Goal: Task Accomplishment & Management: Manage account settings

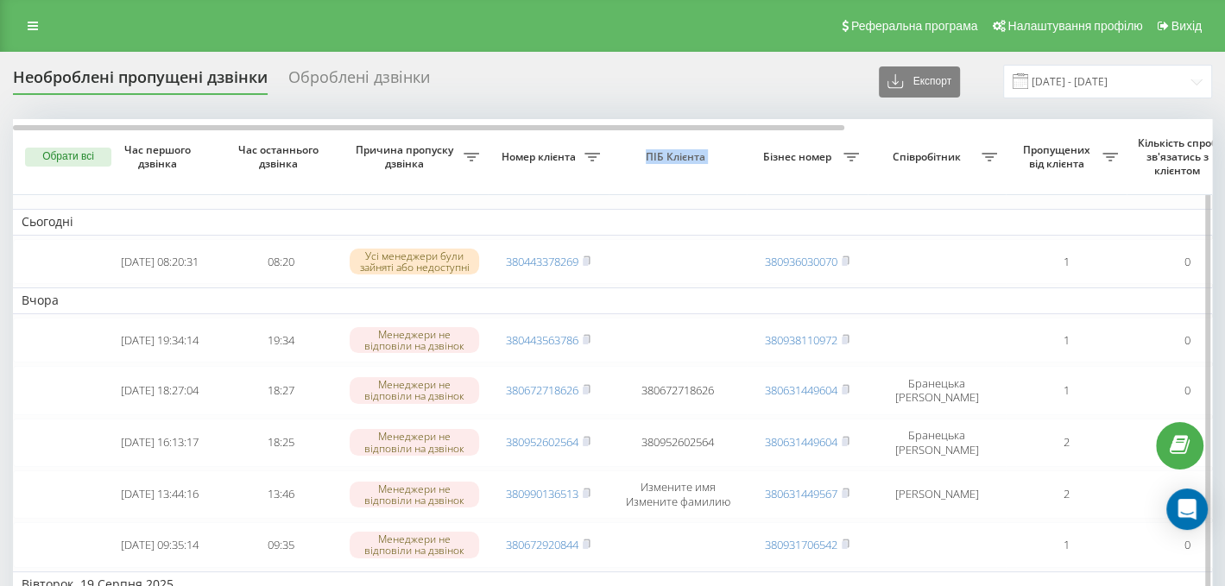
drag, startPoint x: 579, startPoint y: 122, endPoint x: 748, endPoint y: 149, distance: 170.5
click at [748, 149] on tr "Обрати всі Час першого дзвінка Час останнього дзвінка Причина пропуску дзвінка …" at bounding box center [876, 157] width 1727 height 76
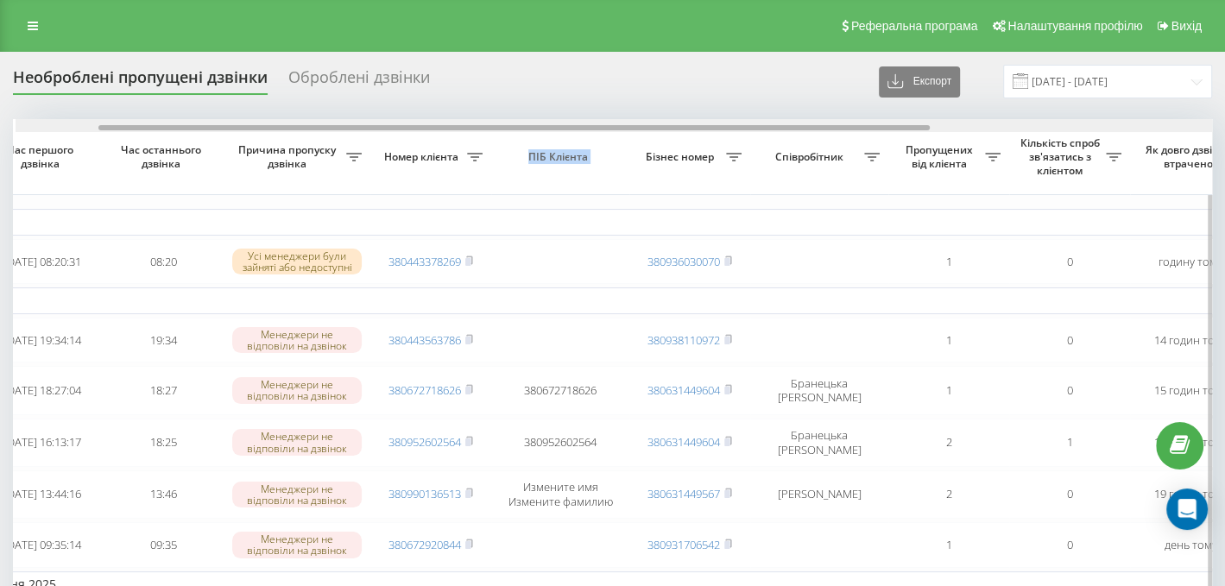
scroll to position [0, 120]
drag, startPoint x: 756, startPoint y: 125, endPoint x: 839, endPoint y: 128, distance: 83.8
click at [839, 128] on div at bounding box center [512, 127] width 832 height 5
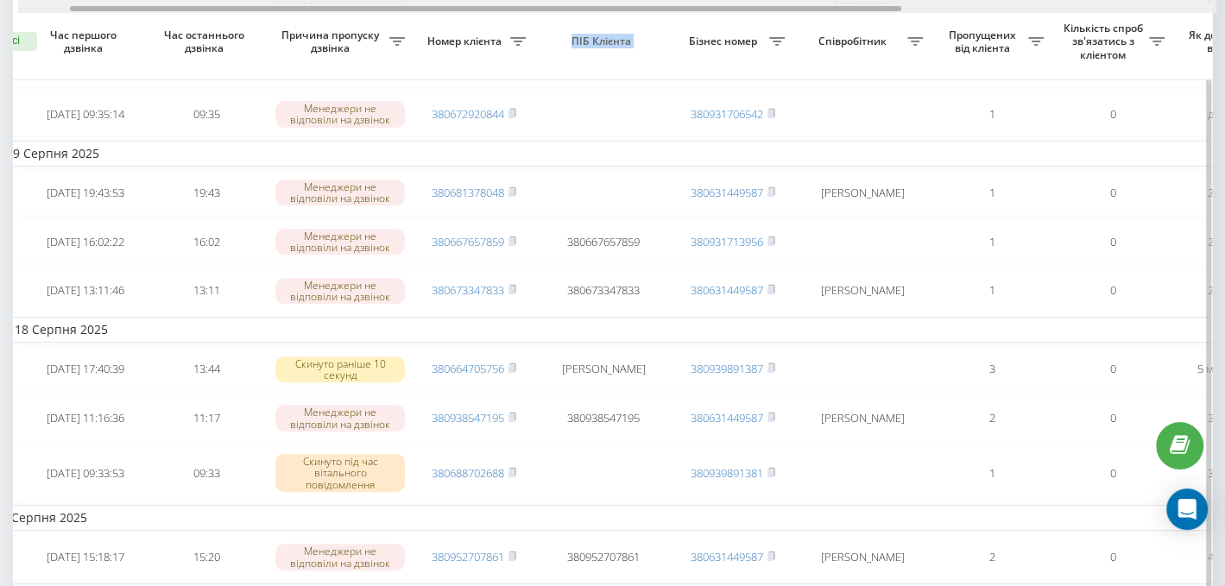
scroll to position [0, 71]
drag, startPoint x: 720, startPoint y: 9, endPoint x: 686, endPoint y: 0, distance: 35.8
click at [686, 0] on div at bounding box center [617, 6] width 1199 height 13
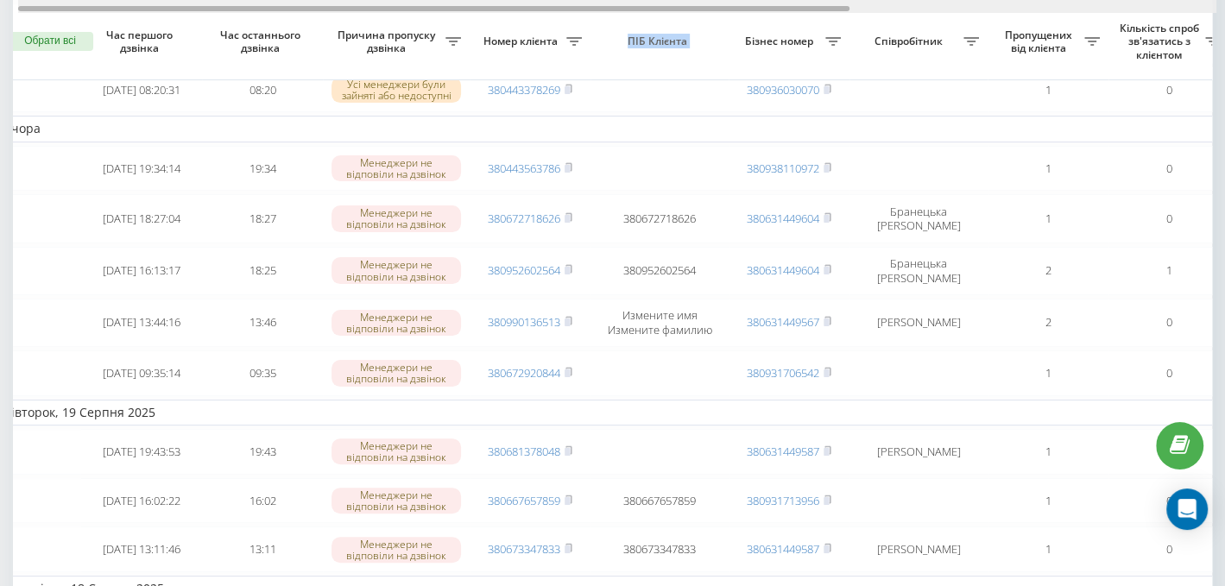
scroll to position [0, 0]
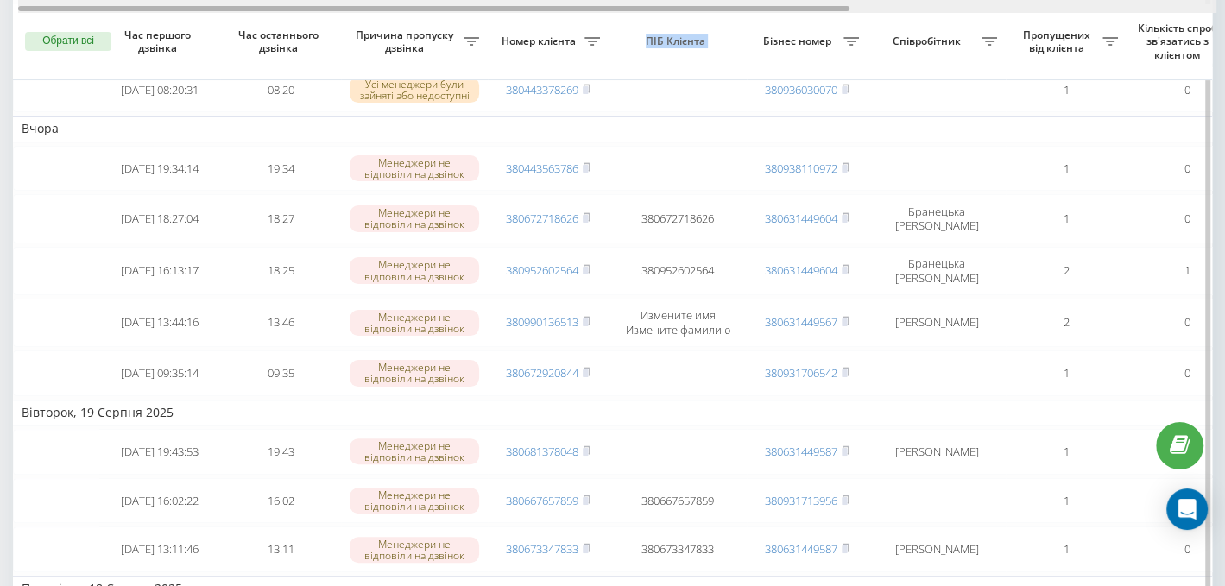
drag, startPoint x: 619, startPoint y: 9, endPoint x: 459, endPoint y: 0, distance: 160.9
click at [459, 1] on div at bounding box center [617, 6] width 1199 height 13
click at [450, 8] on div at bounding box center [434, 8] width 832 height 5
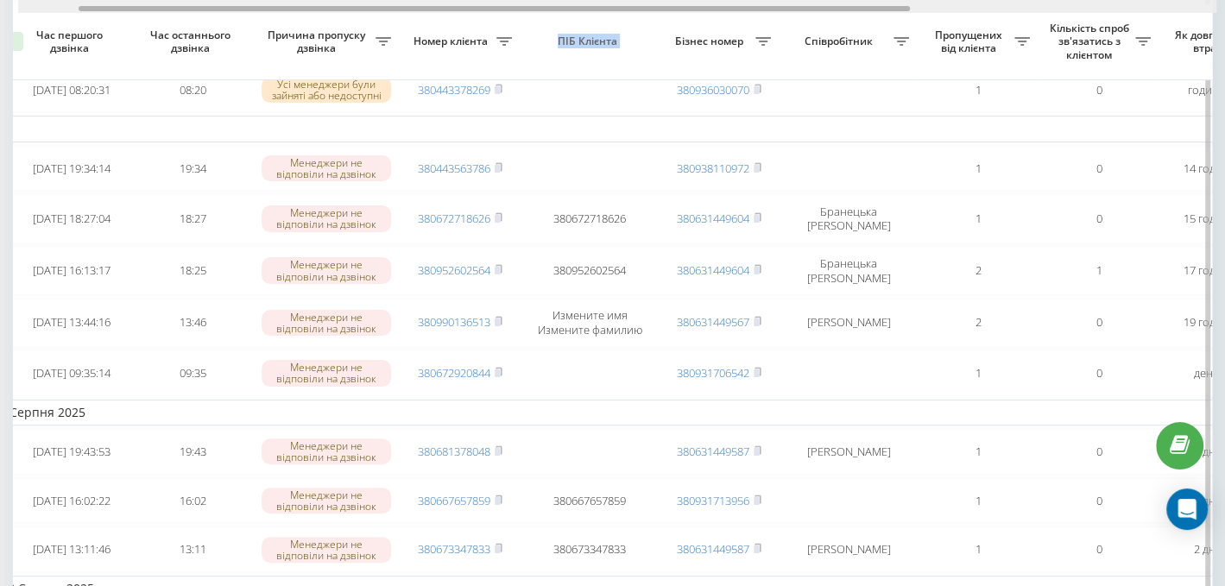
drag, startPoint x: 451, startPoint y: 8, endPoint x: 510, endPoint y: 16, distance: 60.1
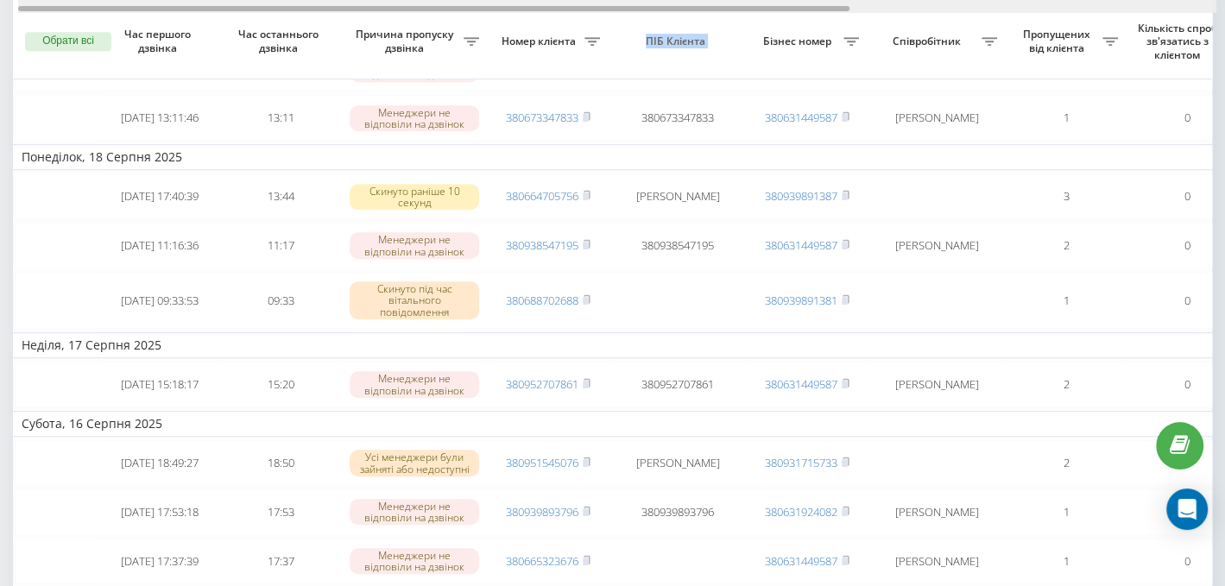
drag, startPoint x: 727, startPoint y: 10, endPoint x: 431, endPoint y: -58, distance: 303.9
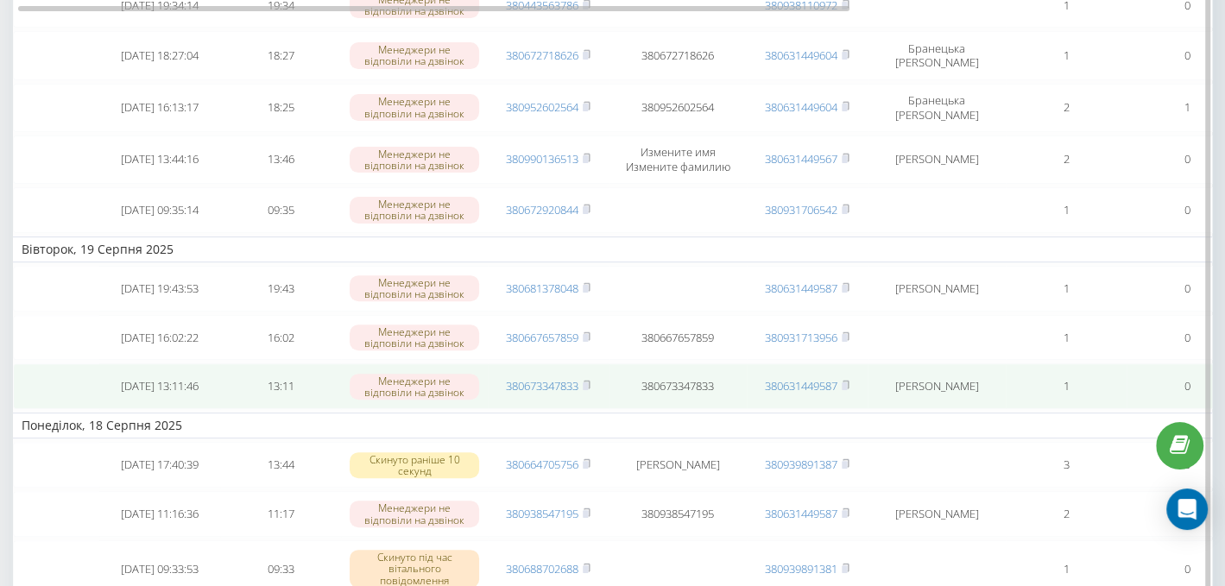
scroll to position [345, 0]
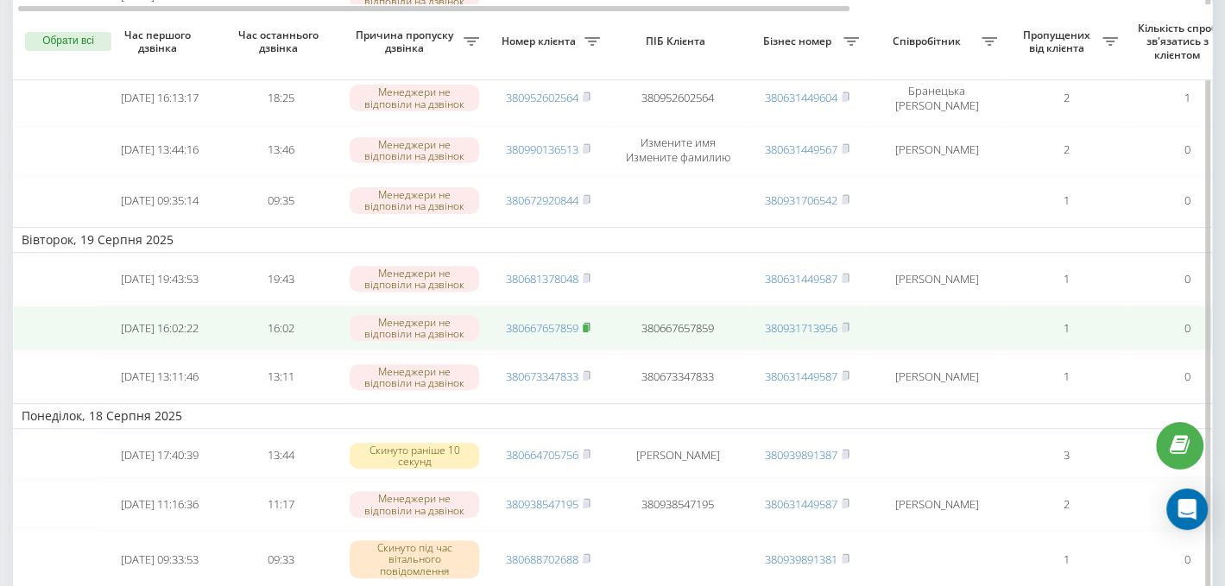
click at [587, 332] on rect at bounding box center [585, 329] width 5 height 8
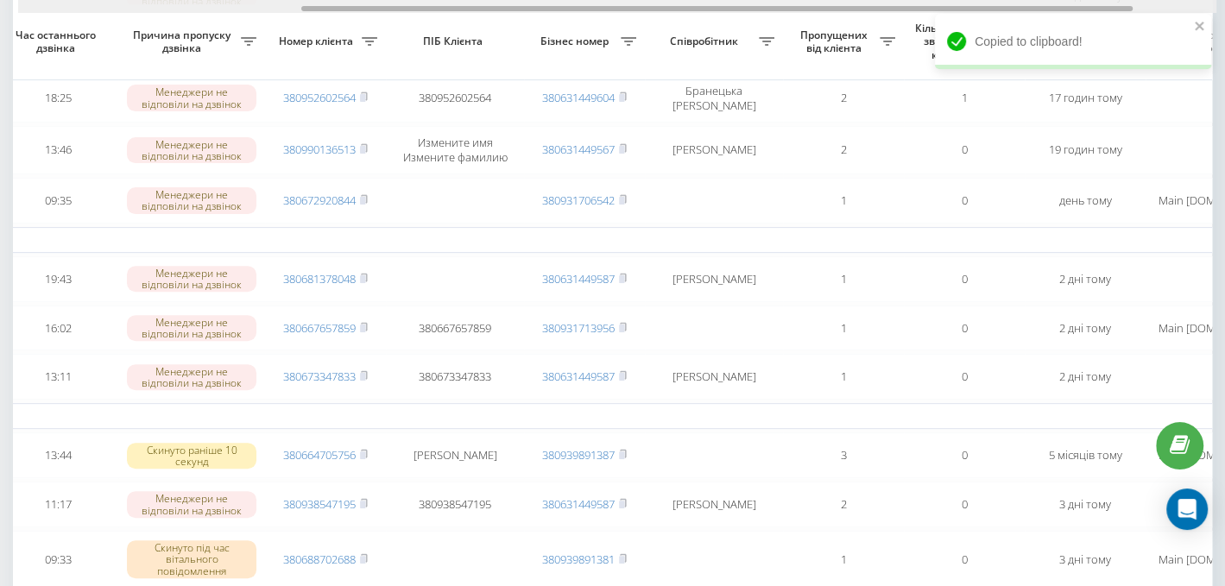
scroll to position [0, 0]
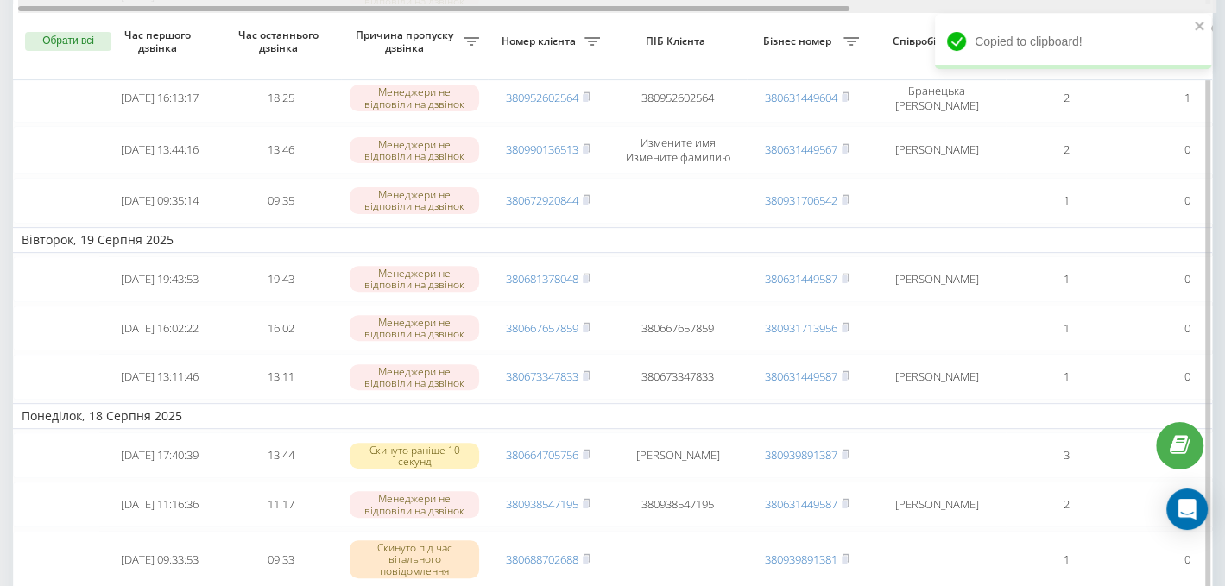
drag, startPoint x: 565, startPoint y: 8, endPoint x: 383, endPoint y: 21, distance: 182.7
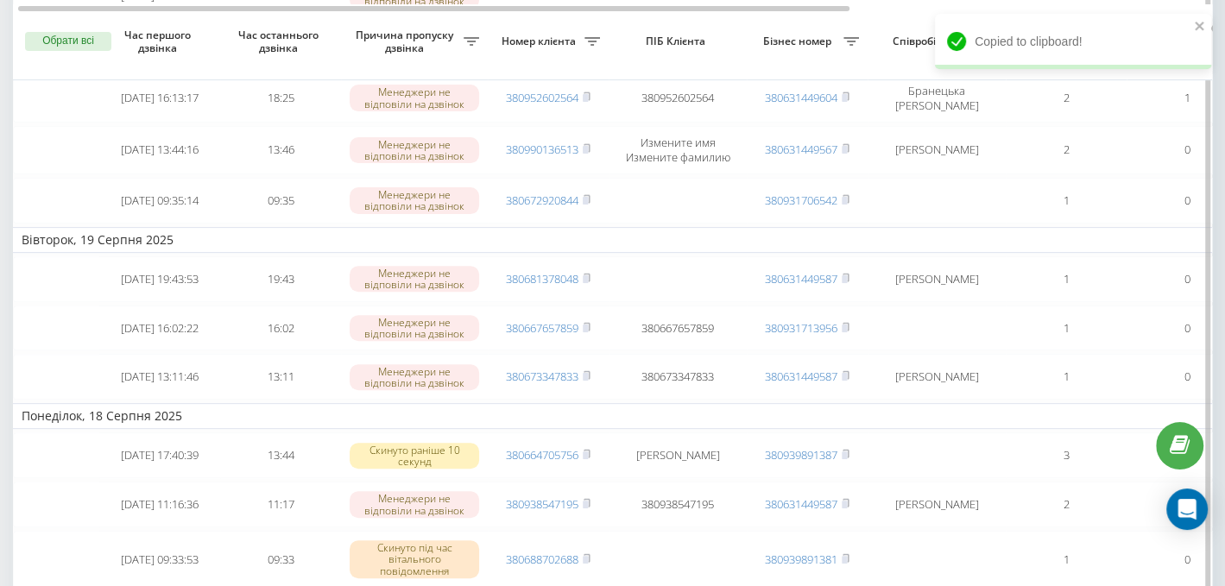
click at [70, 235] on td "Вівторок, 19 Серпня 2025" at bounding box center [876, 240] width 1727 height 26
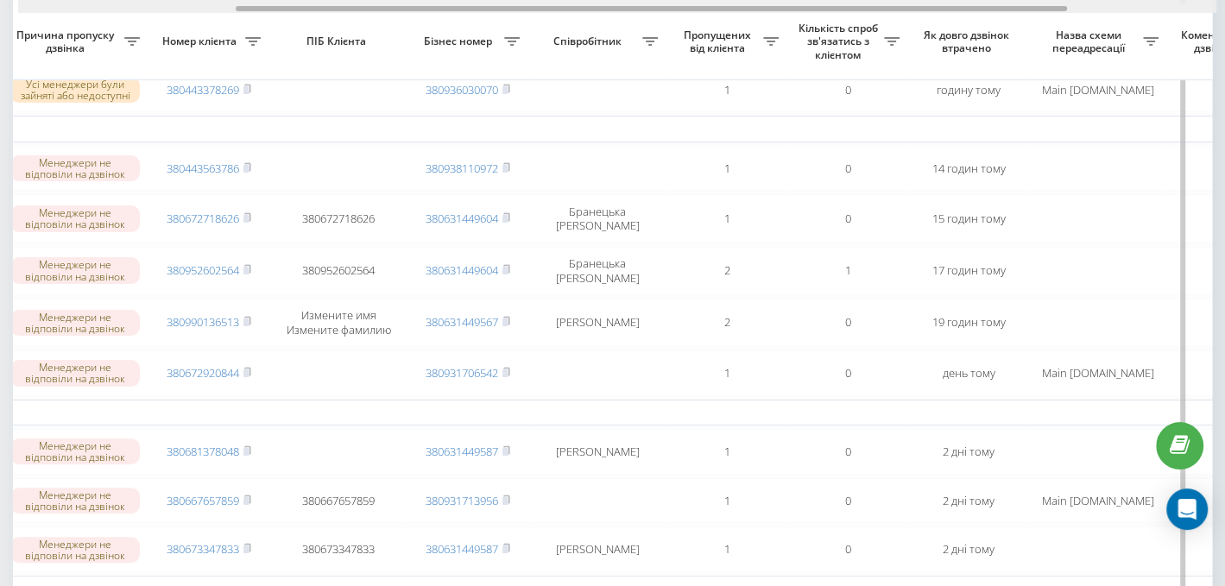
scroll to position [0, 343]
drag, startPoint x: 319, startPoint y: 8, endPoint x: 557, endPoint y: 8, distance: 238.3
click at [557, 8] on div at bounding box center [652, 8] width 832 height 5
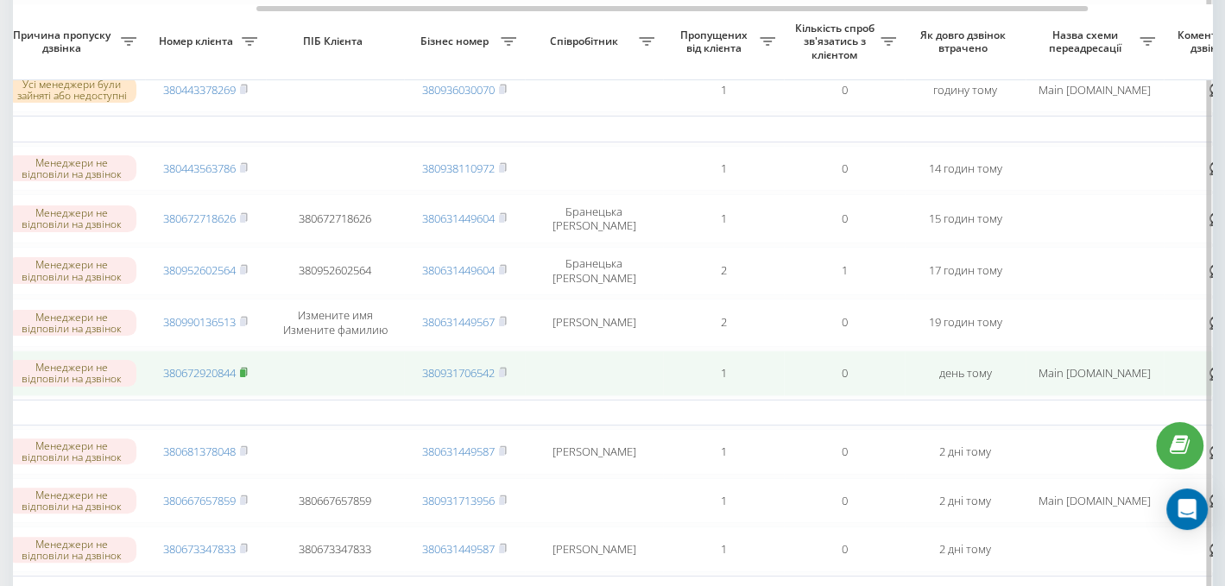
click at [245, 372] on rect at bounding box center [242, 374] width 5 height 8
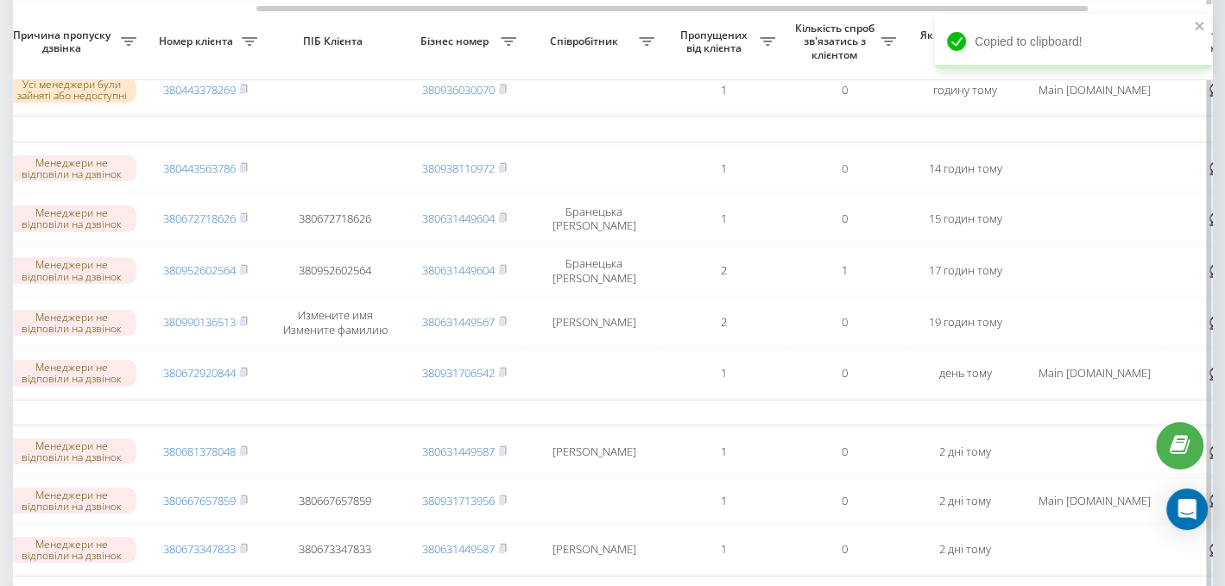
click at [1091, 123] on td "Вчора" at bounding box center [533, 129] width 1727 height 26
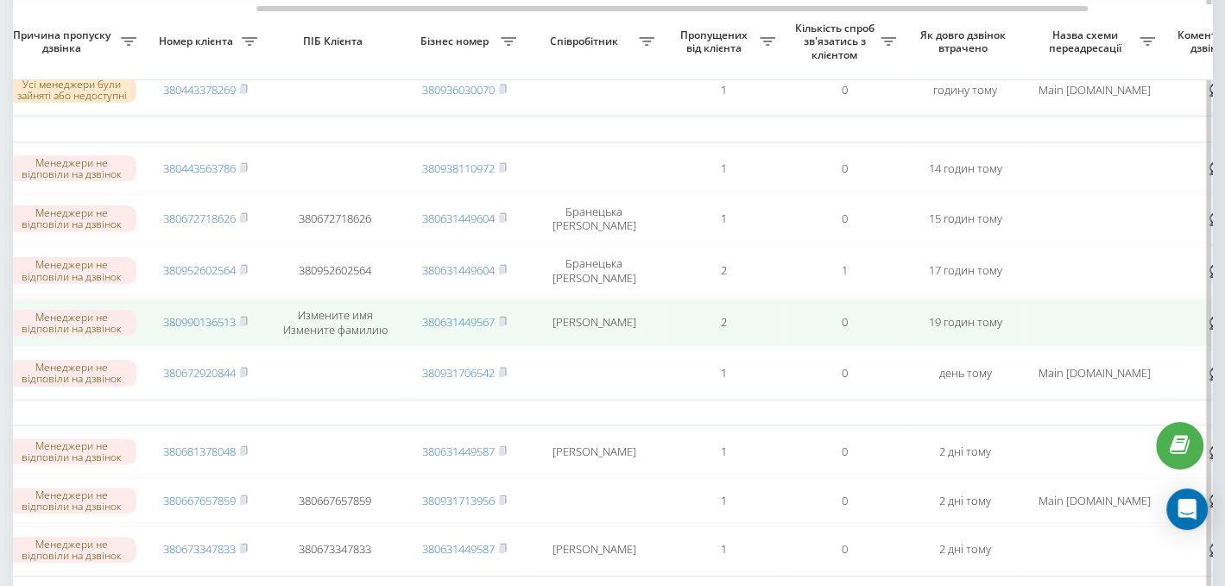
click at [240, 320] on span "380990136513" at bounding box center [205, 322] width 85 height 16
click at [243, 320] on rect at bounding box center [242, 323] width 5 height 8
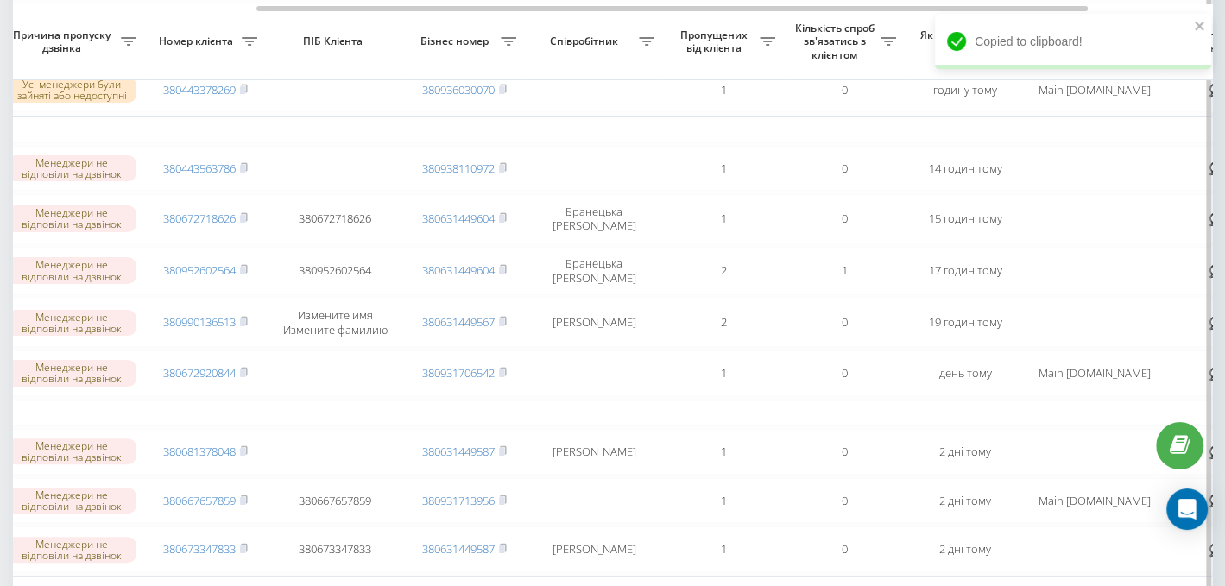
click at [1119, 135] on td "Вчора" at bounding box center [533, 129] width 1727 height 26
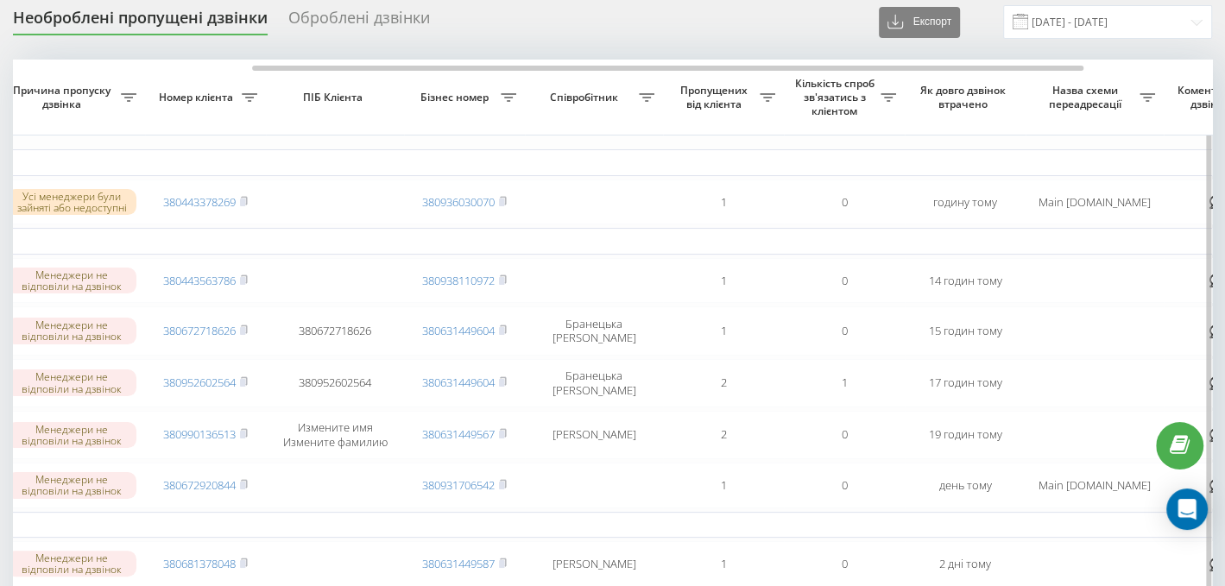
scroll to position [85, 0]
